Goal: Task Accomplishment & Management: Manage account settings

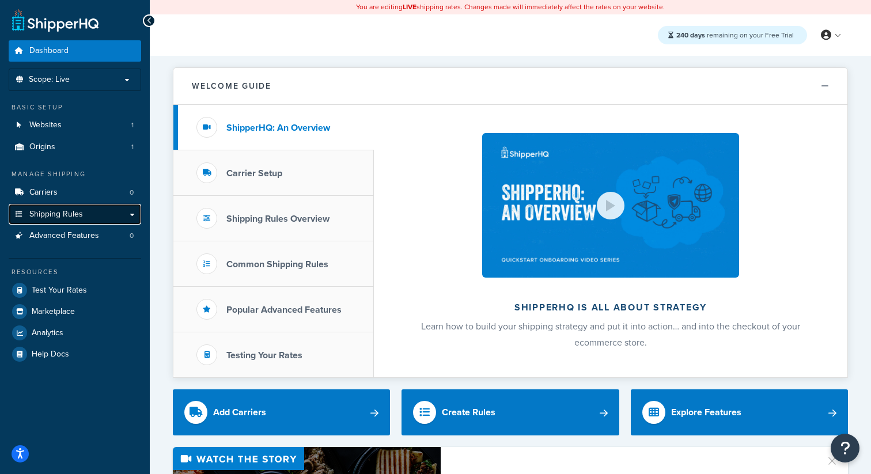
click at [59, 212] on span "Shipping Rules" at bounding box center [56, 215] width 54 height 10
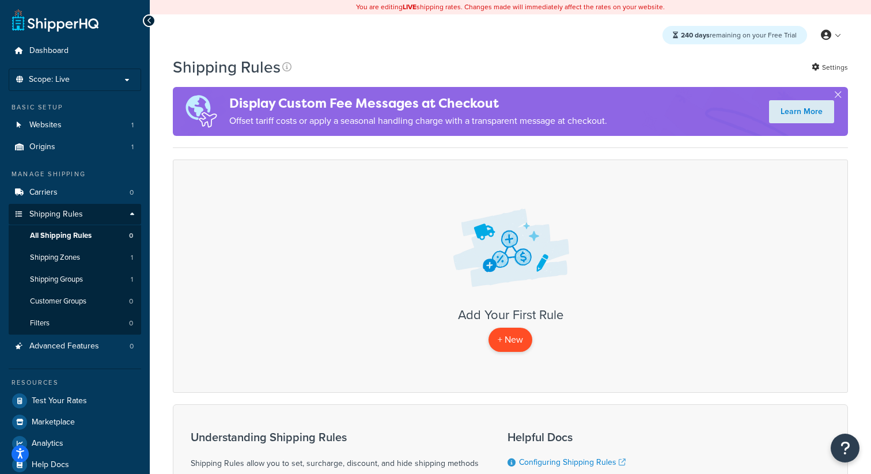
click at [509, 344] on p "+ New" at bounding box center [510, 340] width 44 height 24
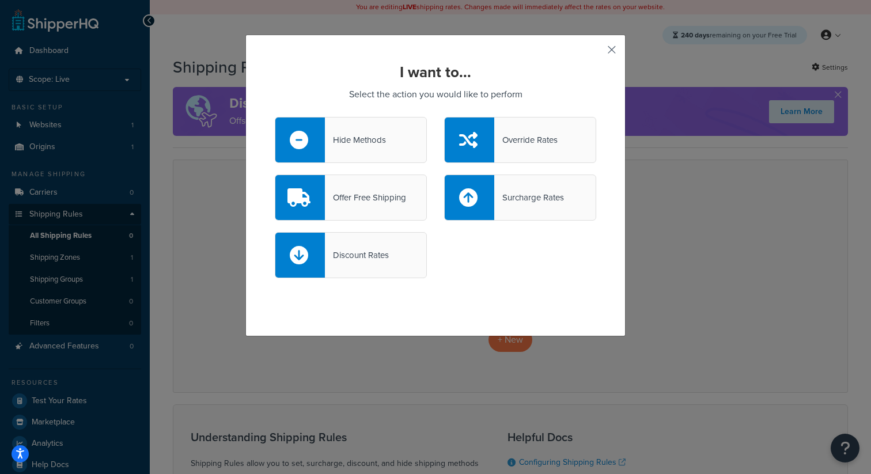
click at [596, 52] on button "button" at bounding box center [594, 53] width 3 height 3
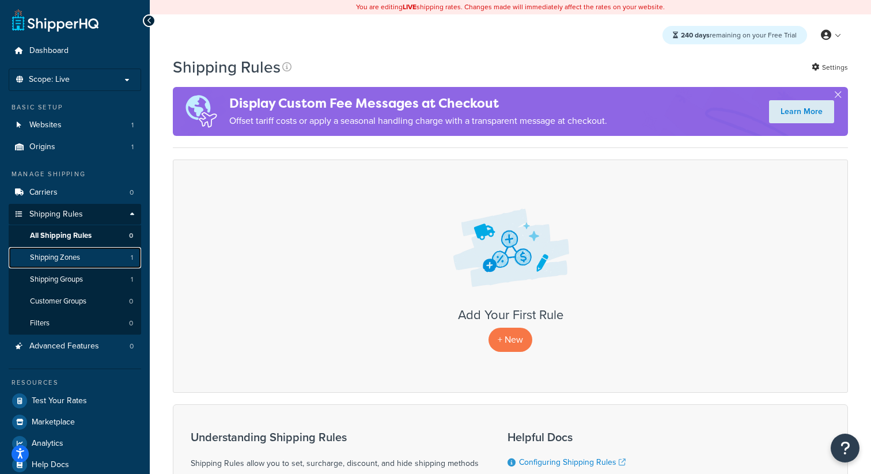
click at [58, 259] on span "Shipping Zones" at bounding box center [55, 258] width 50 height 10
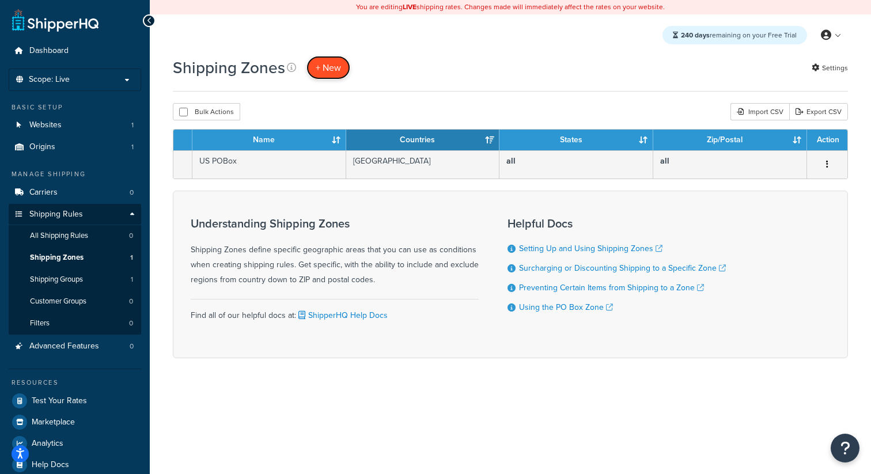
click at [343, 71] on link "+ New" at bounding box center [328, 68] width 44 height 24
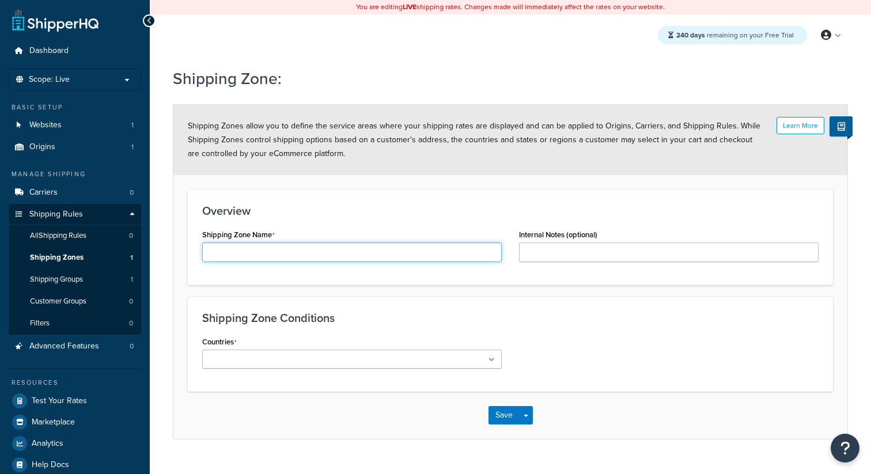
click at [335, 246] on input "Shipping Zone Name" at bounding box center [351, 252] width 299 height 20
type input "swdswdwdw"
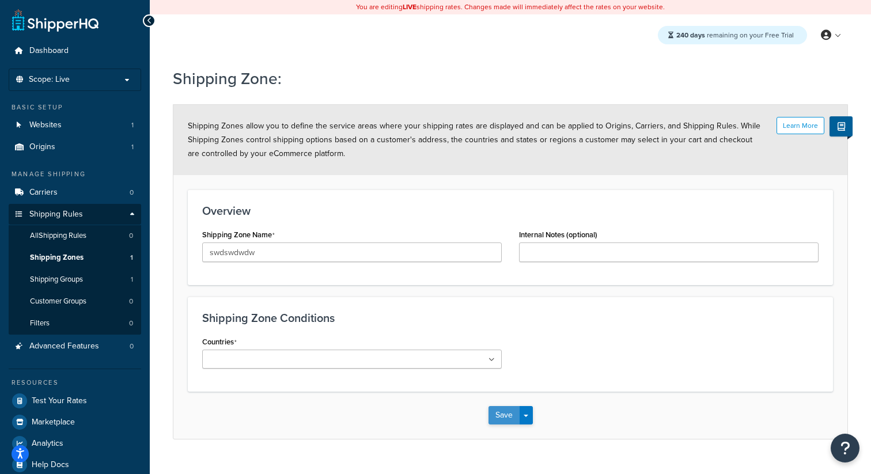
click at [509, 418] on button "Save" at bounding box center [503, 415] width 31 height 18
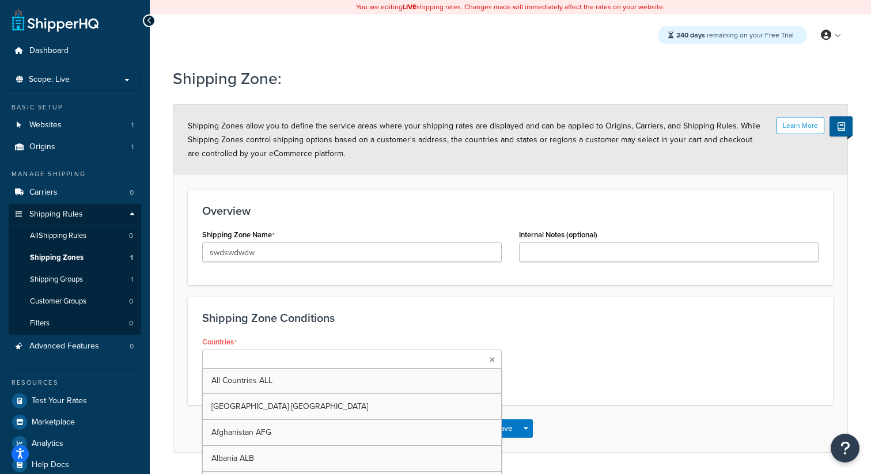
click at [430, 359] on ul at bounding box center [351, 359] width 299 height 19
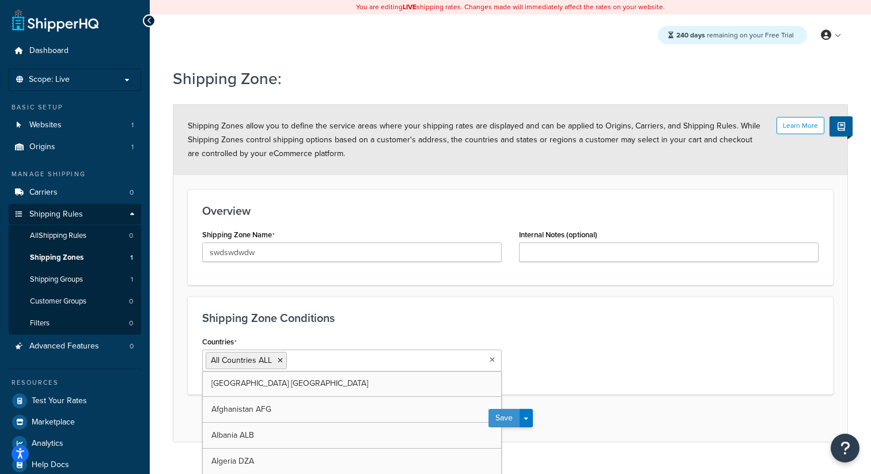
click at [512, 420] on button "Save" at bounding box center [503, 418] width 31 height 18
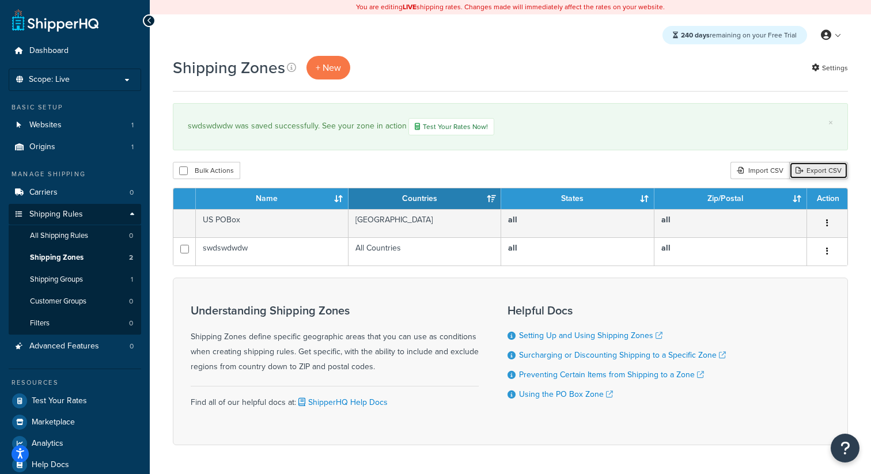
click at [812, 170] on link "Export CSV" at bounding box center [818, 170] width 59 height 17
click at [772, 170] on div "Import CSV" at bounding box center [759, 170] width 59 height 17
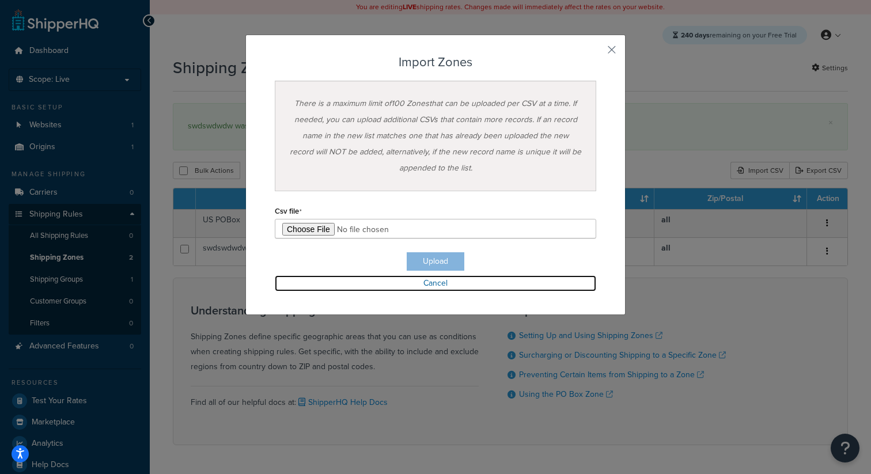
click at [431, 289] on link "Cancel" at bounding box center [435, 283] width 321 height 16
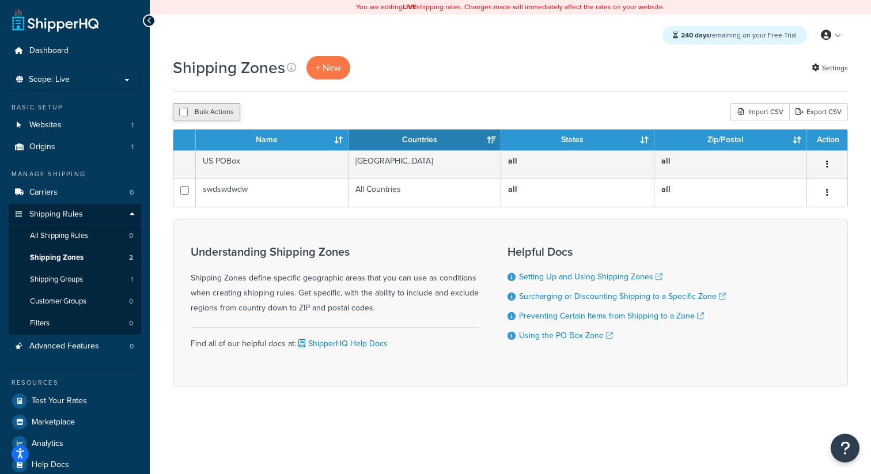
click at [215, 109] on button "Bulk Actions" at bounding box center [206, 111] width 67 height 17
checkbox input "true"
click at [320, 108] on button "Delete" at bounding box center [307, 111] width 40 height 17
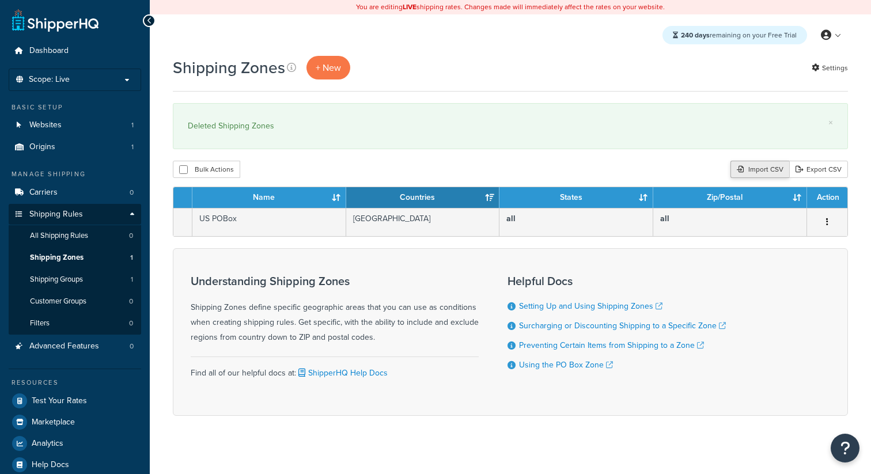
click at [757, 177] on div "Import CSV" at bounding box center [759, 169] width 59 height 17
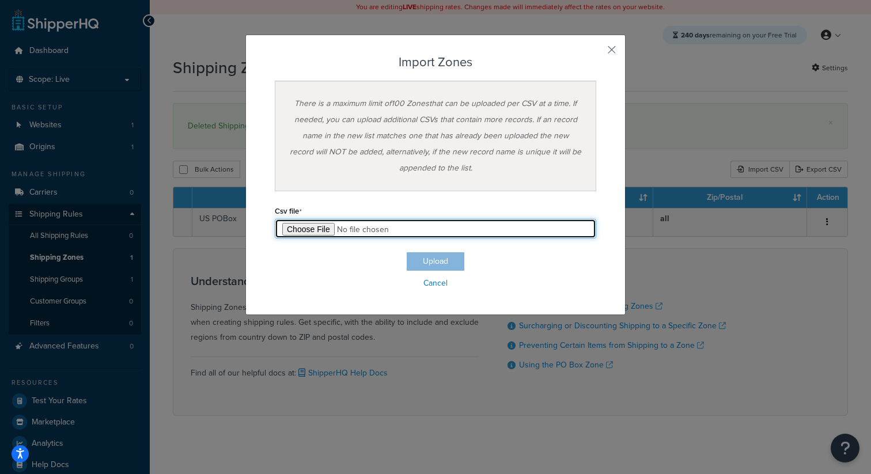
click at [328, 223] on input "file" at bounding box center [435, 229] width 321 height 20
type input "C:\fakepath\Zone Export-2025-09-19 0217.csv"
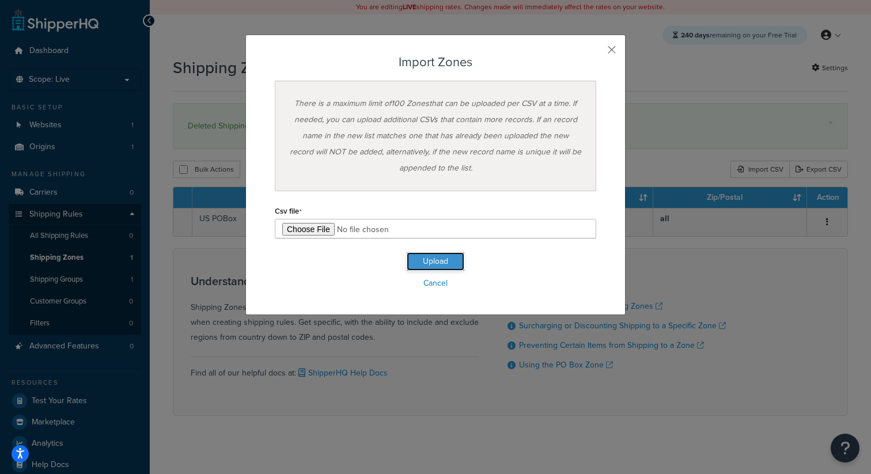
click at [426, 260] on button "Upload" at bounding box center [436, 261] width 58 height 18
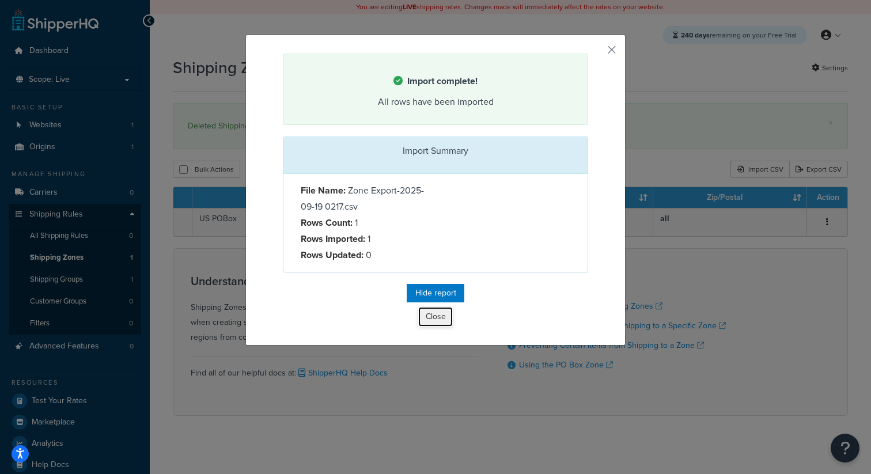
click at [442, 313] on button "Close" at bounding box center [435, 317] width 35 height 20
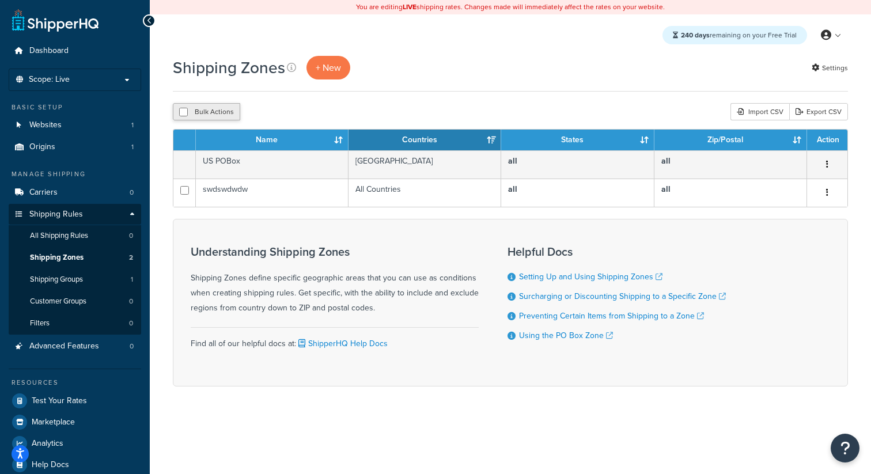
click at [203, 115] on button "Bulk Actions" at bounding box center [206, 111] width 67 height 17
checkbox input "true"
click at [312, 115] on button "Delete" at bounding box center [307, 111] width 40 height 17
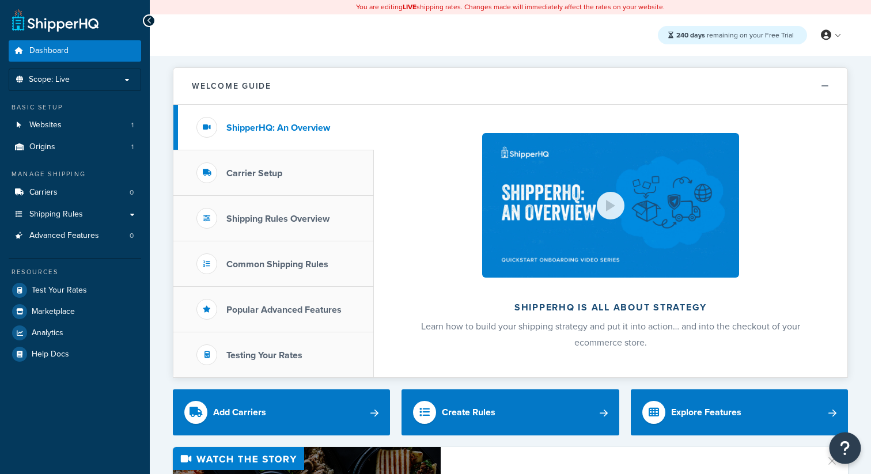
click at [848, 448] on icon "Open Resource Center" at bounding box center [845, 448] width 11 height 16
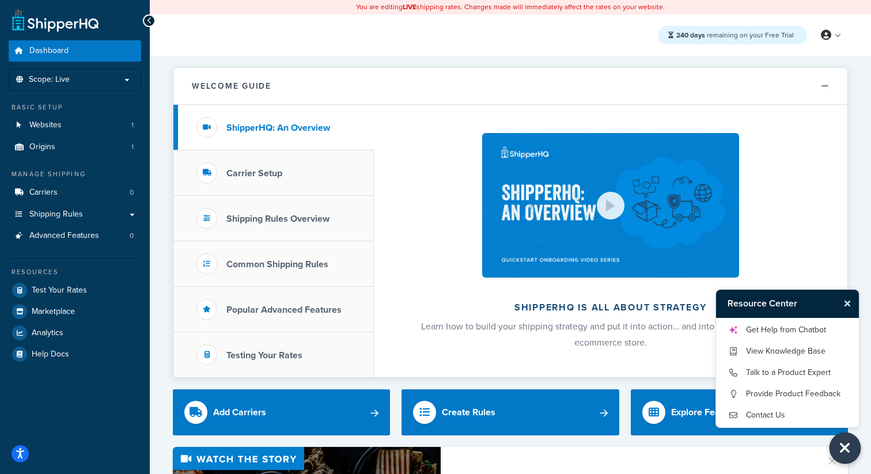
click at [849, 451] on icon "Close Resource Center" at bounding box center [845, 448] width 13 height 16
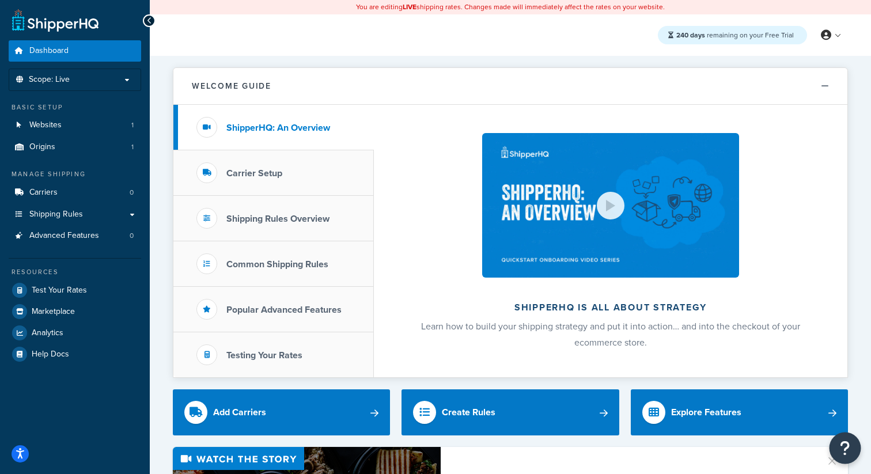
click at [852, 449] on button "Open Resource Center" at bounding box center [845, 449] width 32 height 32
